Goal: Task Accomplishment & Management: Complete application form

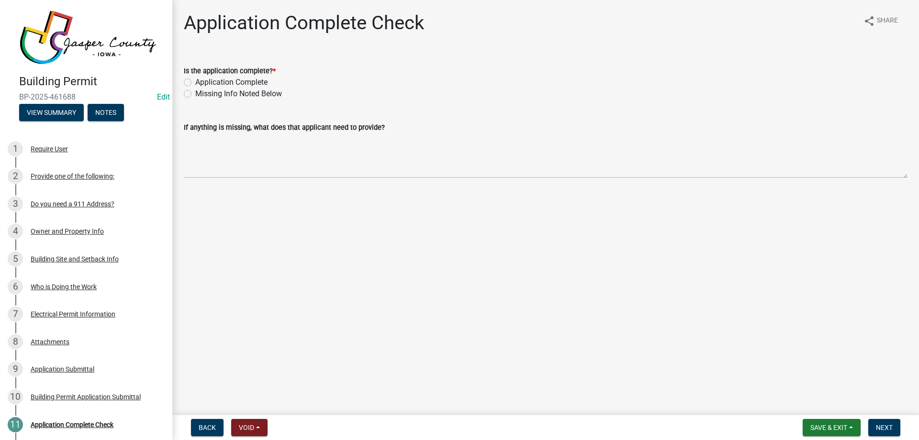
drag, startPoint x: 209, startPoint y: 81, endPoint x: 261, endPoint y: 90, distance: 53.0
click at [210, 81] on label "Application Complete" at bounding box center [231, 82] width 72 height 11
click at [202, 81] on input "Application Complete" at bounding box center [198, 80] width 6 height 6
radio input "true"
click at [895, 428] on button "Next" at bounding box center [884, 427] width 32 height 17
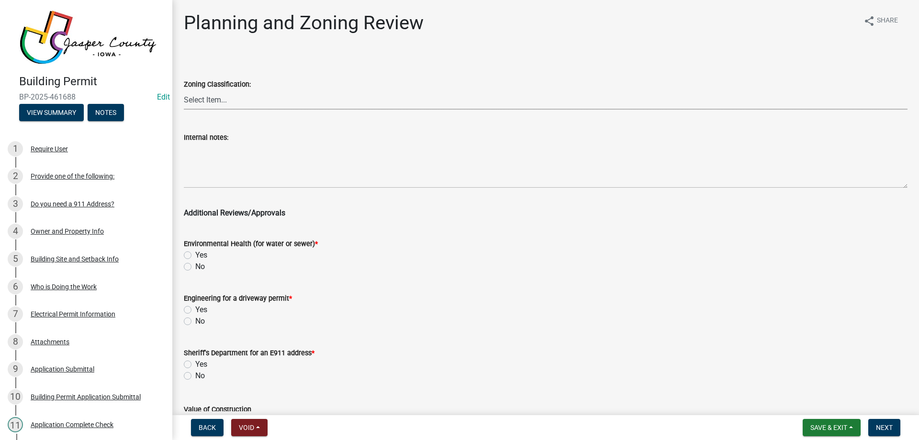
click at [285, 96] on select "Select Item... A RR-5 RR-1 R-1 POS UC/MHP C I FO WHPO AO PUD Incorporated City" at bounding box center [546, 100] width 724 height 20
click at [184, 90] on select "Select Item... A RR-5 RR-1 R-1 POS UC/MHP C I FO WHPO AO PUD Incorporated City" at bounding box center [546, 100] width 724 height 20
select select "dae2cbe3-7a61-4f95-b554-aabafbeeeba9"
click at [195, 265] on label "No" at bounding box center [200, 266] width 10 height 11
click at [195, 265] on input "No" at bounding box center [198, 264] width 6 height 6
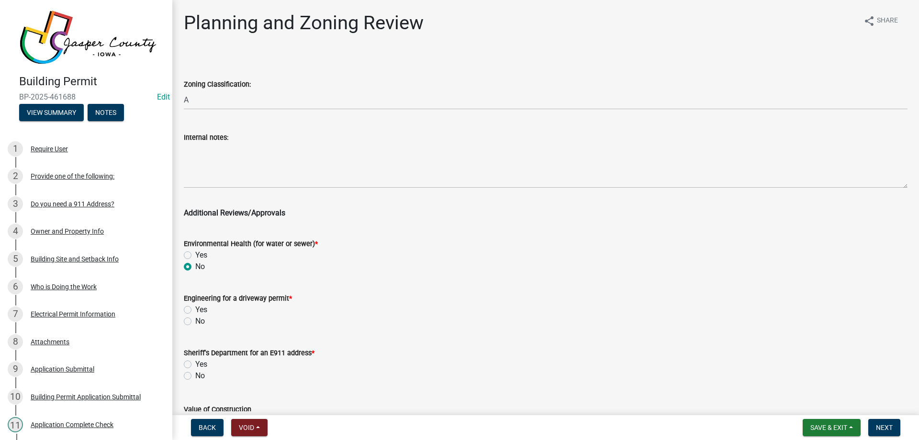
radio input "true"
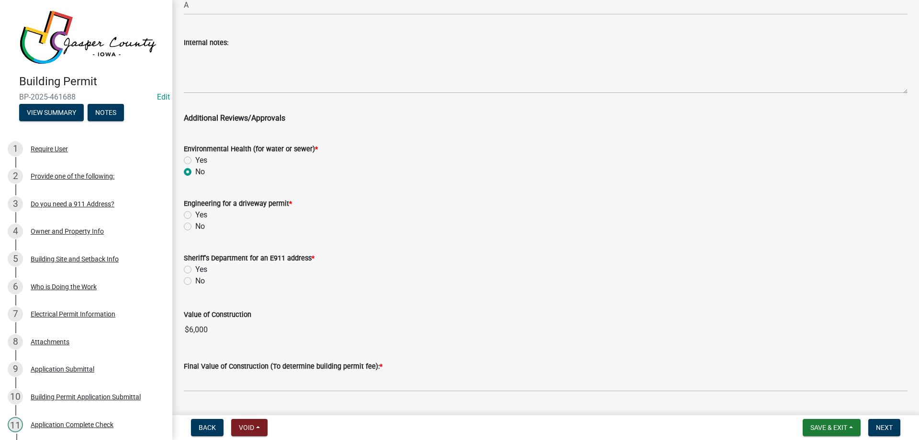
scroll to position [96, 0]
click at [195, 222] on label "No" at bounding box center [200, 225] width 10 height 11
click at [195, 222] on input "No" at bounding box center [198, 223] width 6 height 6
radio input "true"
click at [195, 281] on label "No" at bounding box center [200, 279] width 10 height 11
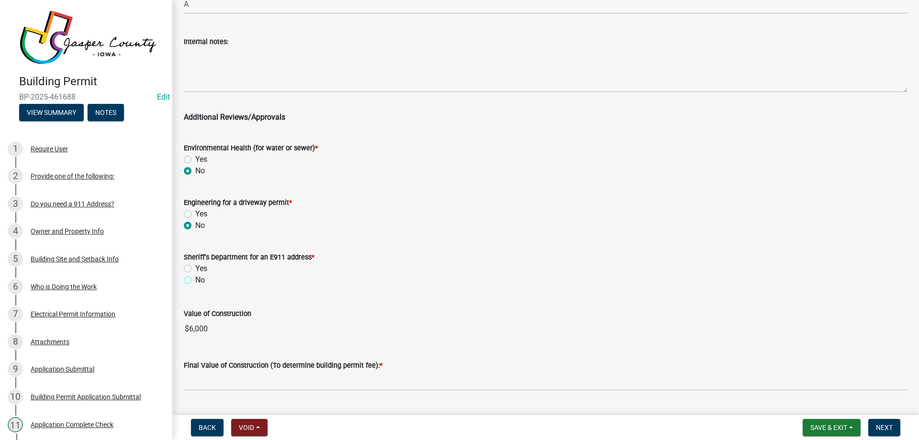
click at [195, 280] on input "No" at bounding box center [198, 277] width 6 height 6
radio input "true"
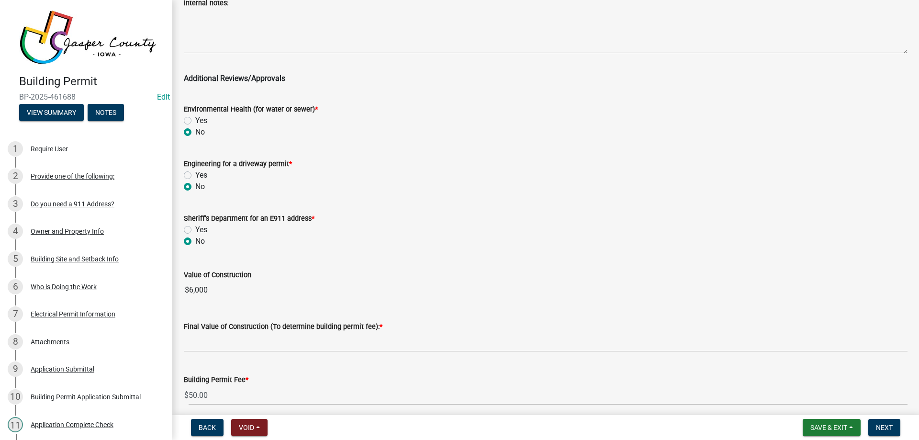
scroll to position [174, 0]
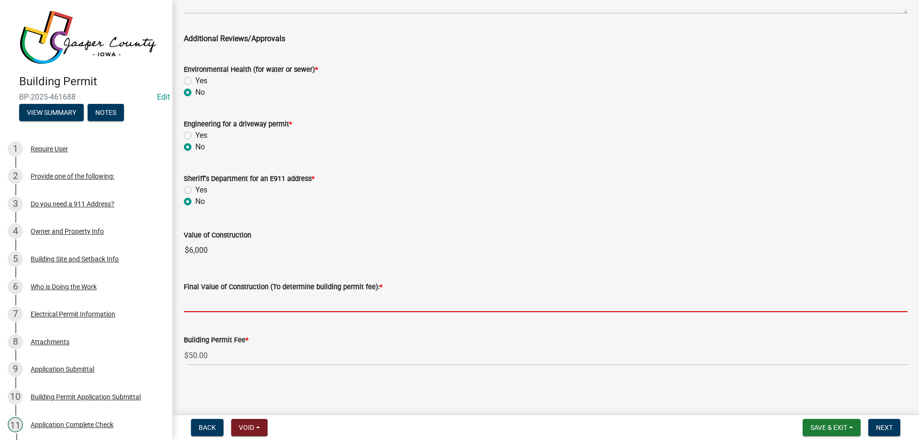
click at [304, 303] on input "text" at bounding box center [546, 302] width 724 height 20
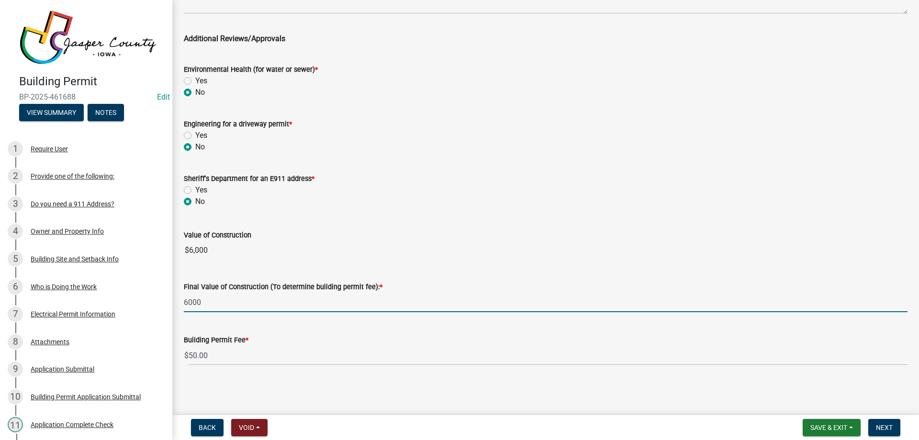
type input "6000"
click at [499, 221] on wm-data-entity-input-list "Zoning Classification: Select Item... A RR-5 RR-1 R-1 POS UC/MHP C I FO WHPO AO…" at bounding box center [546, 126] width 724 height 494
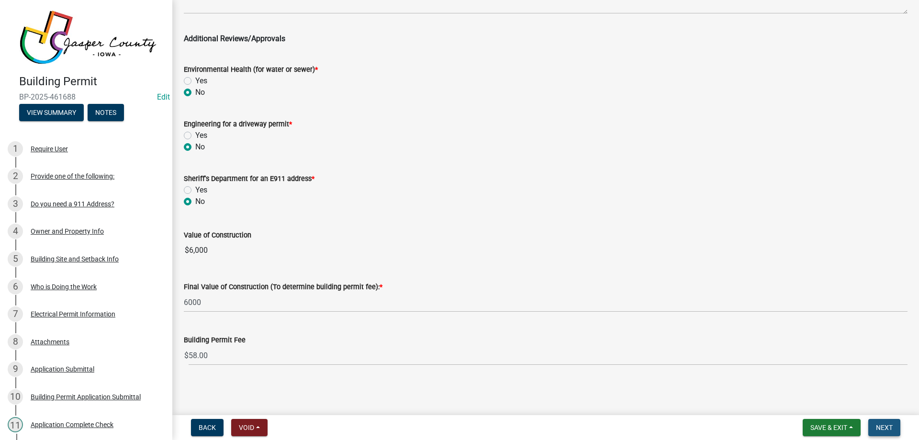
click at [883, 428] on span "Next" at bounding box center [884, 428] width 17 height 8
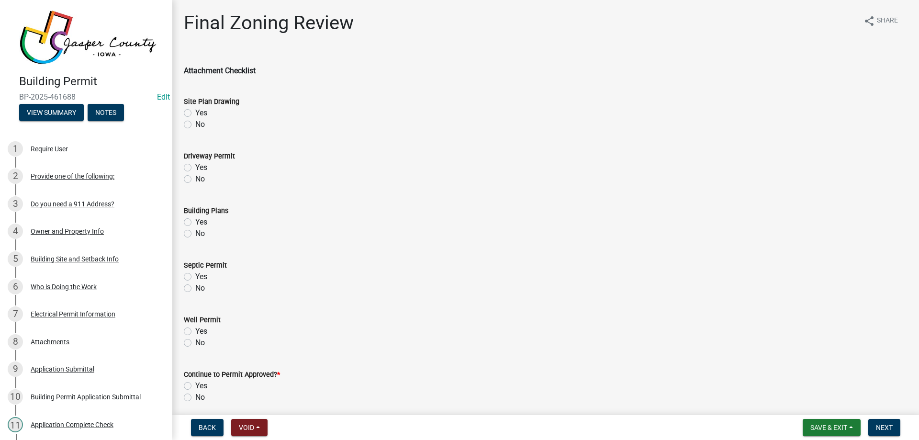
click at [195, 112] on label "Yes" at bounding box center [201, 112] width 12 height 11
click at [195, 112] on input "Yes" at bounding box center [198, 110] width 6 height 6
radio input "true"
click at [195, 175] on label "No" at bounding box center [200, 178] width 10 height 11
click at [195, 175] on input "No" at bounding box center [198, 176] width 6 height 6
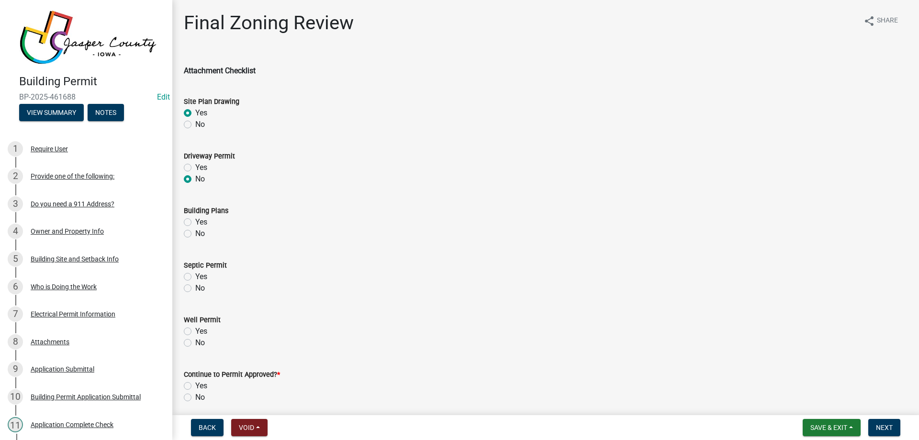
radio input "true"
click at [195, 236] on label "No" at bounding box center [200, 233] width 10 height 11
click at [195, 234] on input "No" at bounding box center [198, 231] width 6 height 6
radio input "true"
click at [195, 222] on label "Yes" at bounding box center [201, 221] width 12 height 11
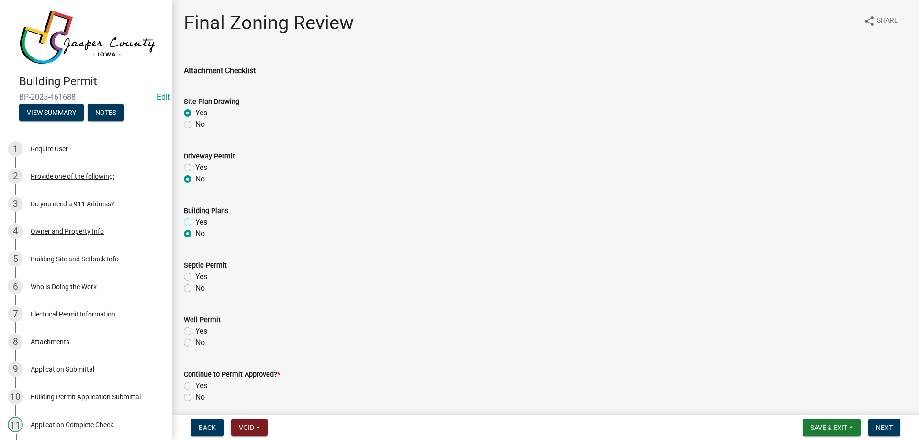
click at [195, 222] on input "Yes" at bounding box center [198, 219] width 6 height 6
radio input "true"
click at [195, 290] on label "No" at bounding box center [200, 287] width 10 height 11
click at [195, 289] on input "No" at bounding box center [198, 285] width 6 height 6
radio input "true"
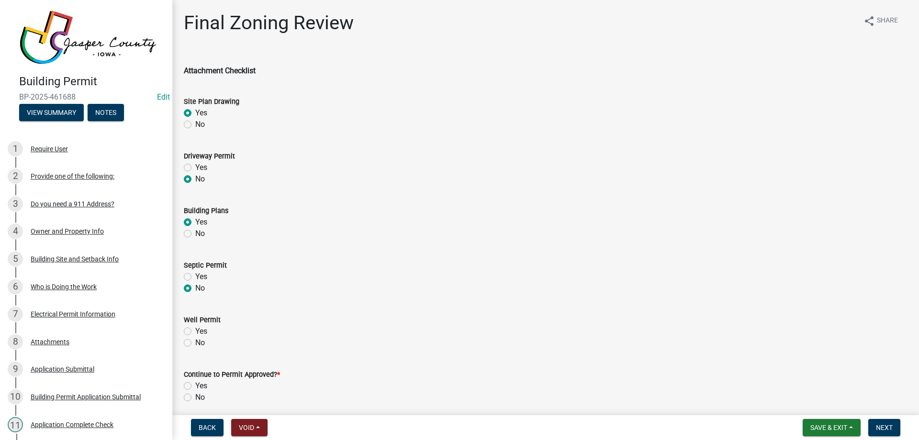
click at [195, 343] on label "No" at bounding box center [200, 342] width 10 height 11
click at [195, 343] on input "No" at bounding box center [198, 340] width 6 height 6
radio input "true"
click at [195, 382] on label "Yes" at bounding box center [201, 385] width 12 height 11
click at [195, 382] on input "Yes" at bounding box center [198, 383] width 6 height 6
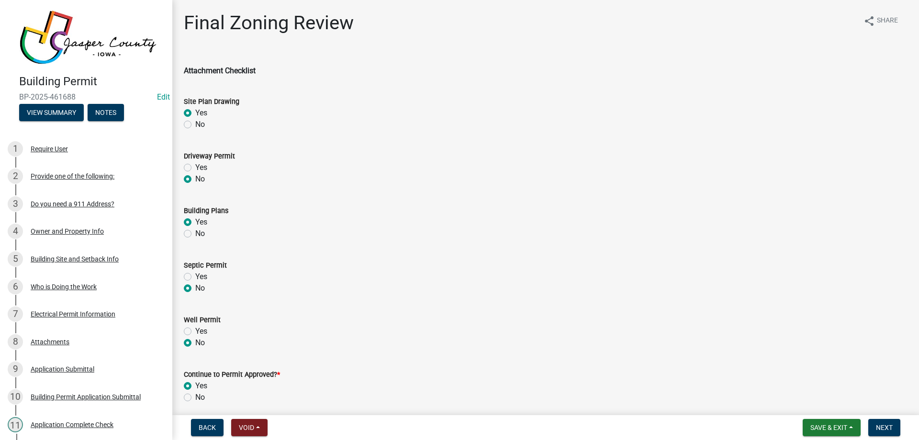
radio input "true"
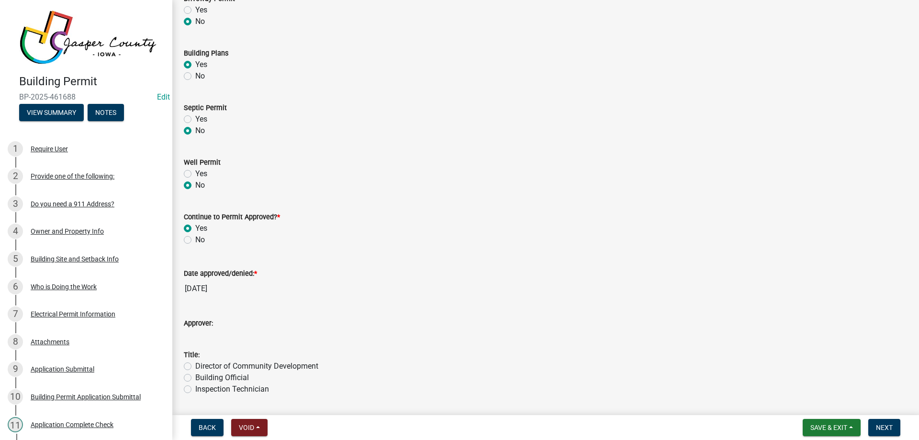
scroll to position [187, 0]
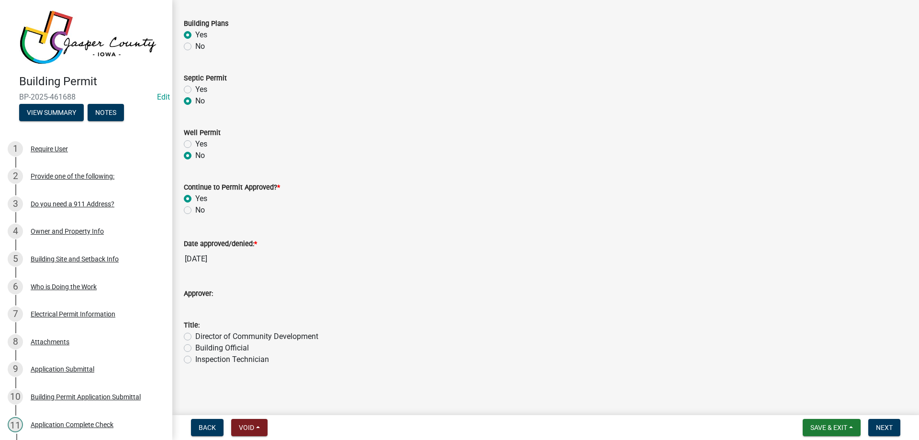
click at [195, 348] on label "Building Official" at bounding box center [222, 347] width 54 height 11
click at [195, 348] on input "Building Official" at bounding box center [198, 345] width 6 height 6
radio input "true"
drag, startPoint x: 630, startPoint y: 128, endPoint x: 569, endPoint y: 93, distance: 70.5
click at [622, 122] on form "Well Permit Yes No" at bounding box center [546, 138] width 724 height 46
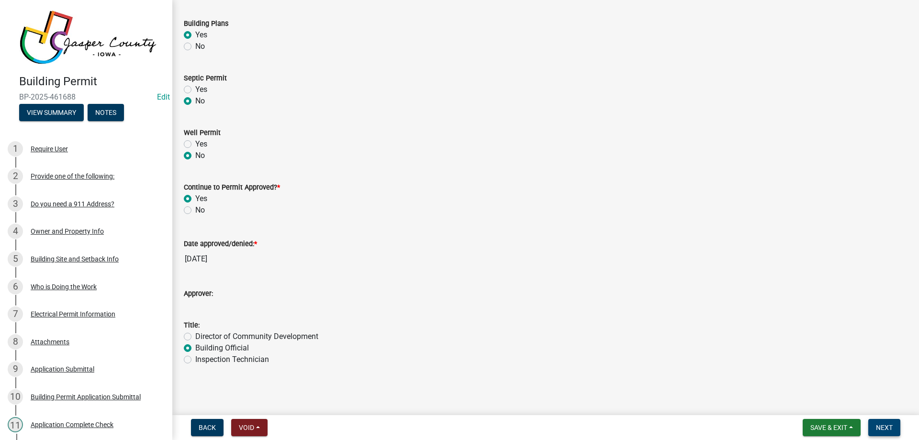
click at [881, 426] on span "Next" at bounding box center [884, 428] width 17 height 8
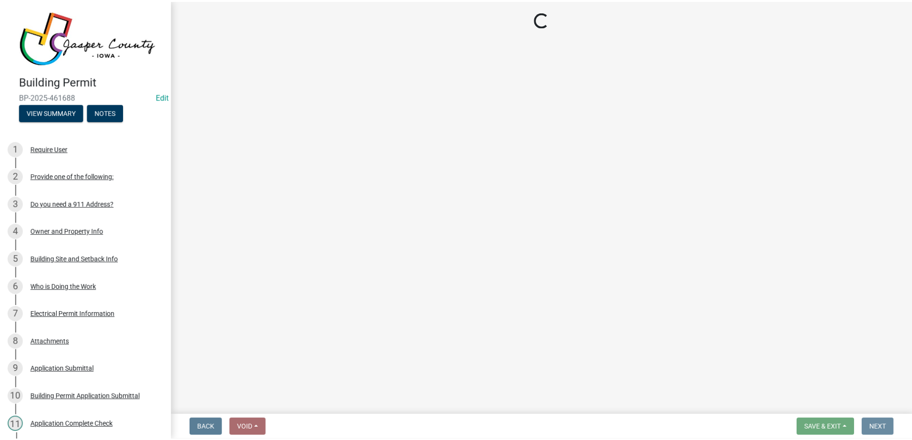
scroll to position [0, 0]
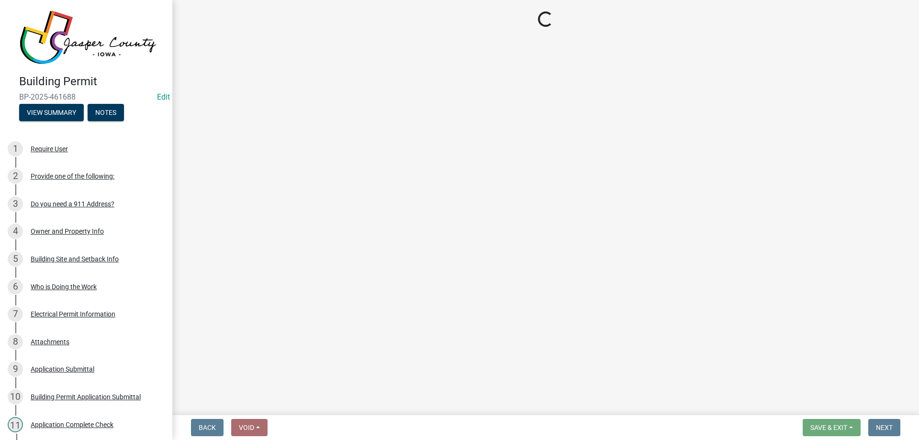
select select "3: 3"
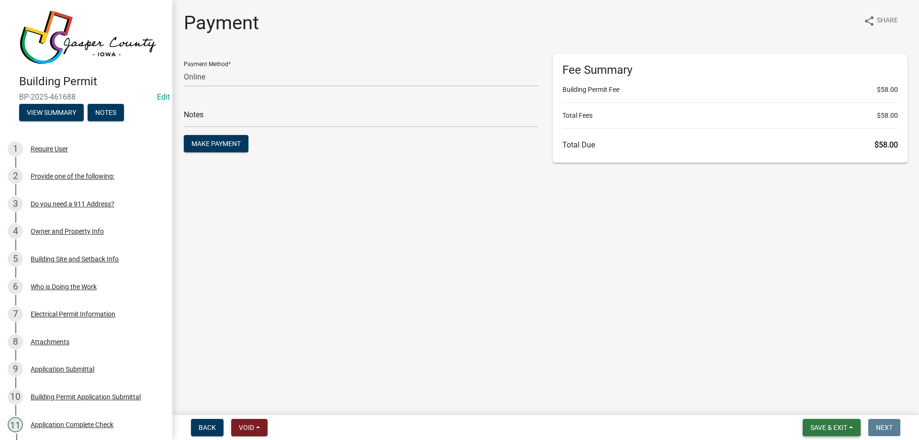
click at [824, 426] on span "Save & Exit" at bounding box center [828, 428] width 37 height 8
click at [840, 414] on div "Save Save & Exit" at bounding box center [822, 391] width 77 height 54
click at [816, 396] on button "Save & Exit" at bounding box center [822, 402] width 77 height 23
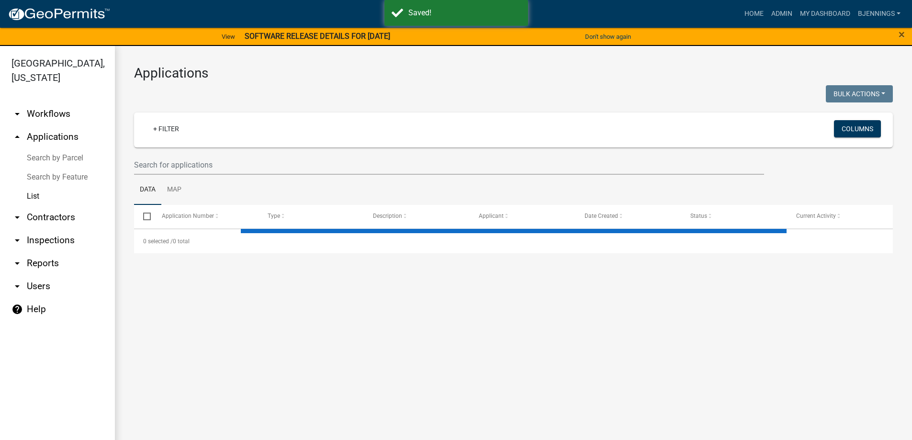
select select "3: 100"
